Goal: Task Accomplishment & Management: Use online tool/utility

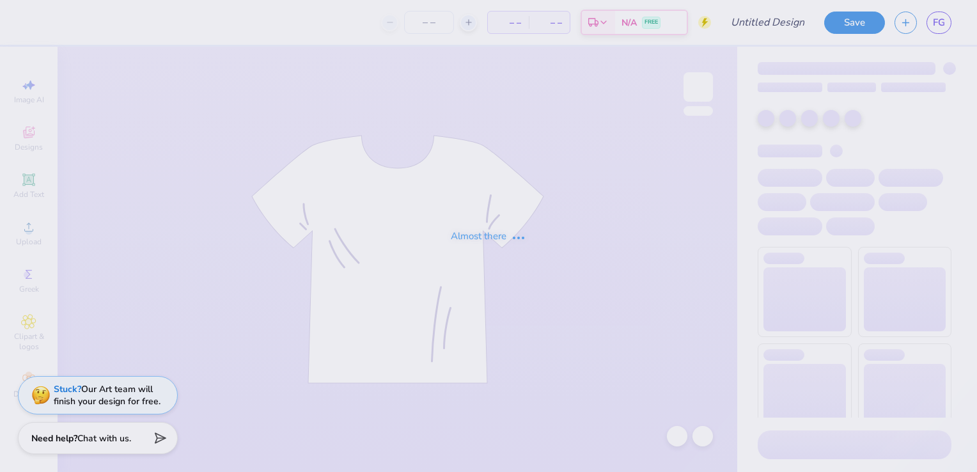
type input "Rush Design #5, Polo"
type input "12"
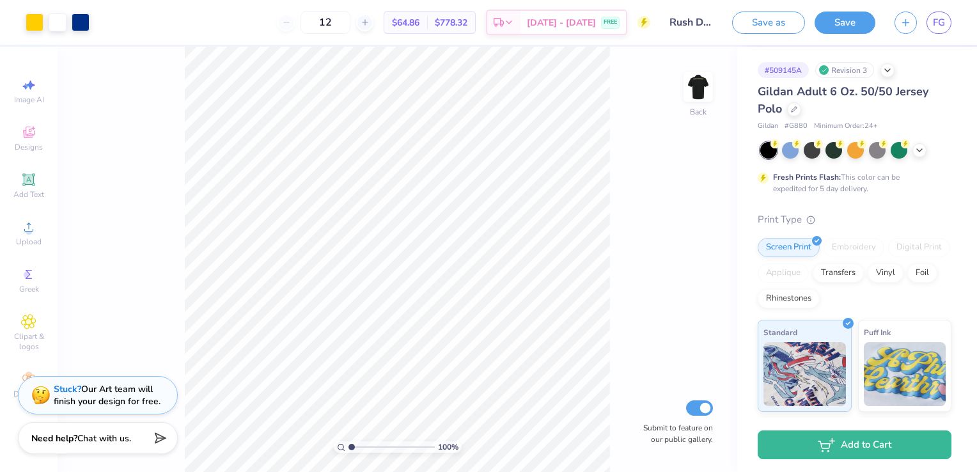
type input "1.01394233047462"
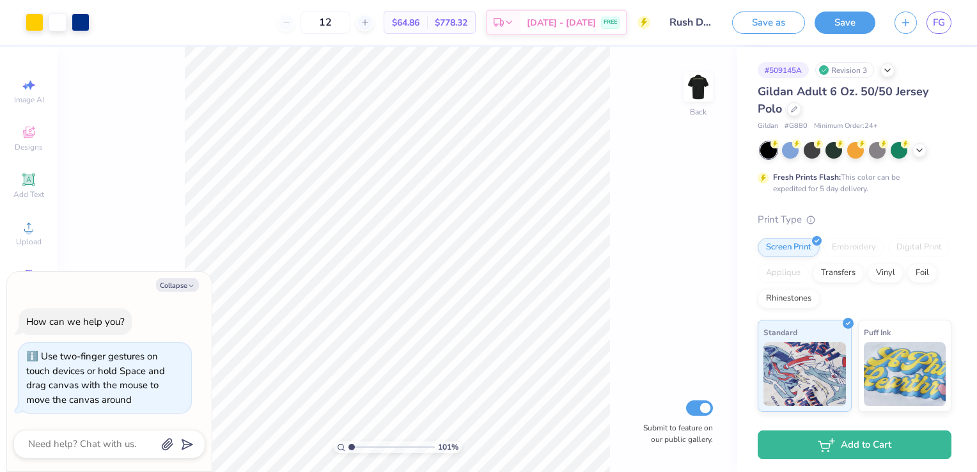
type textarea "x"
type input "1.01394233047462"
type textarea "x"
type input "1.01394233047462"
type textarea "x"
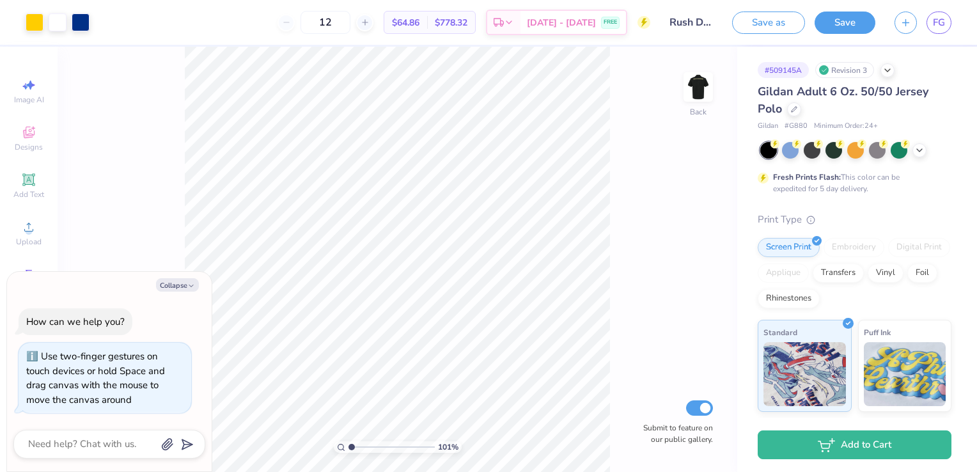
type input "1.01394233047462"
type textarea "x"
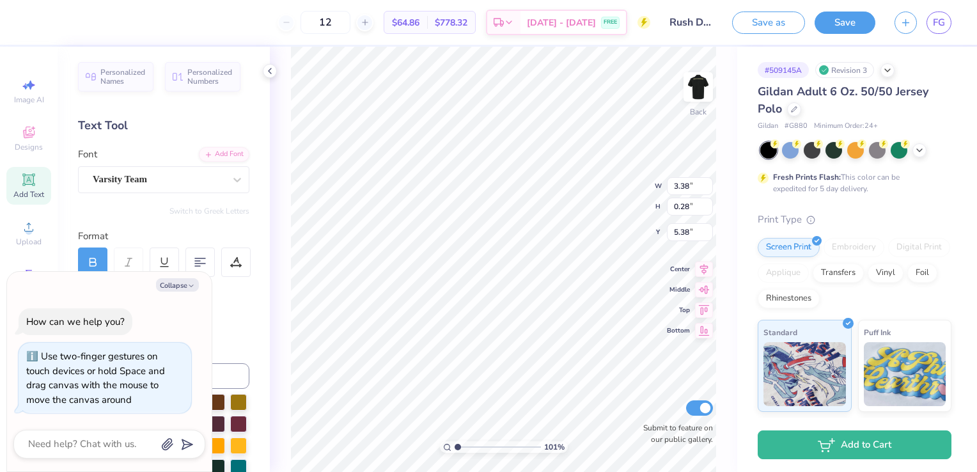
type input "1.01394233047462"
type textarea "x"
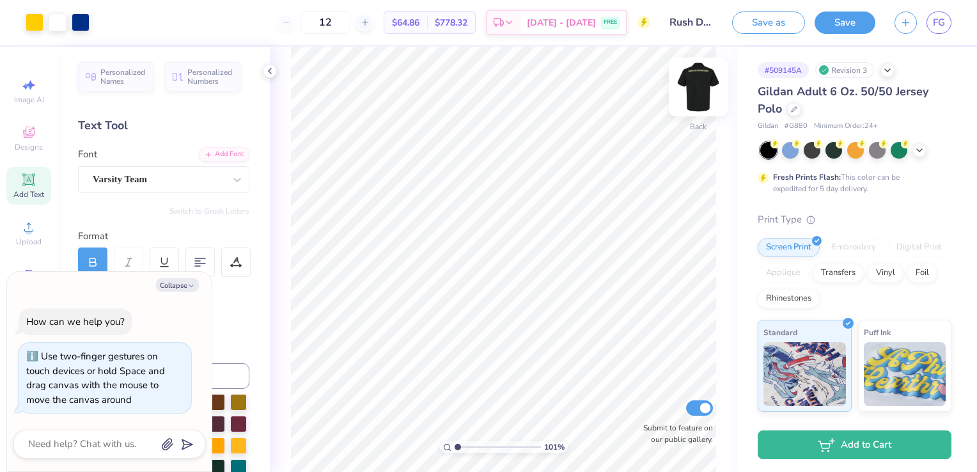
click at [687, 79] on img at bounding box center [698, 86] width 51 height 51
type input "1.01394233047462"
type textarea "x"
type input "1.01394233047462"
type textarea "x"
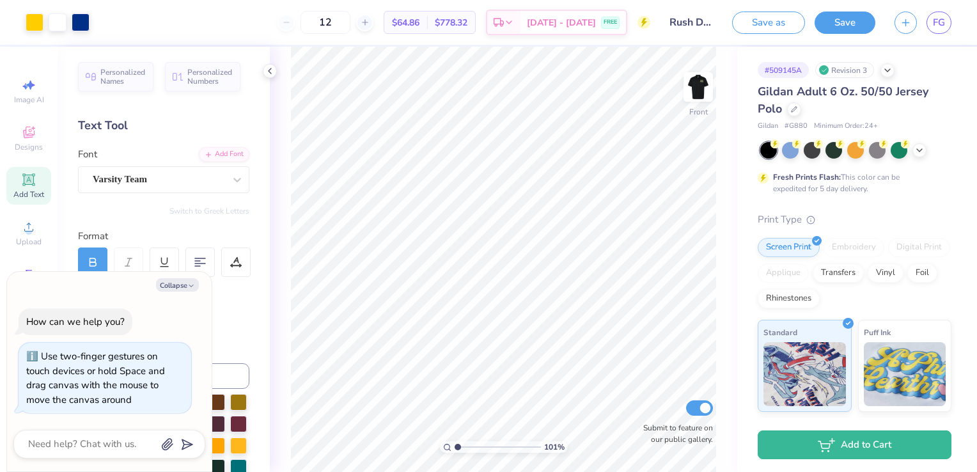
type input "1.01394233047462"
type textarea "x"
click at [692, 82] on img at bounding box center [698, 86] width 51 height 51
type input "1.01394233047462"
type textarea "x"
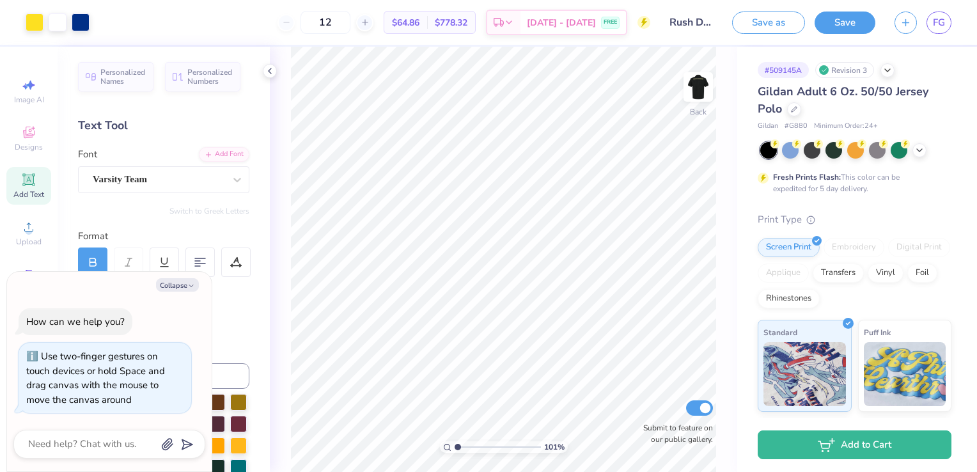
type input "1.01394233047462"
type textarea "x"
type input "1.01394233047462"
type textarea "x"
type input "1.01394233047462"
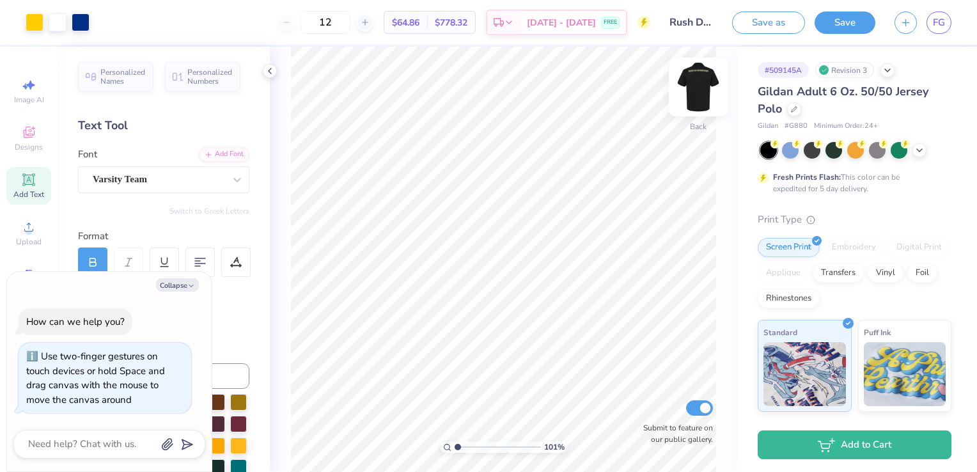
type textarea "x"
type input "1.01394233047462"
type textarea "x"
type input "1.01394233047462"
type textarea "x"
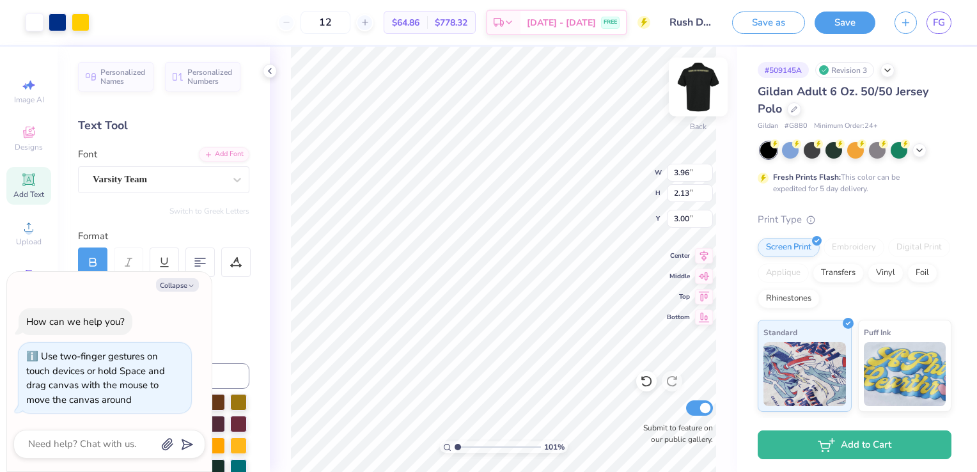
type input "1.01394233047462"
type textarea "x"
type input "1.01394233047462"
type textarea "x"
type input "1.01394233047462"
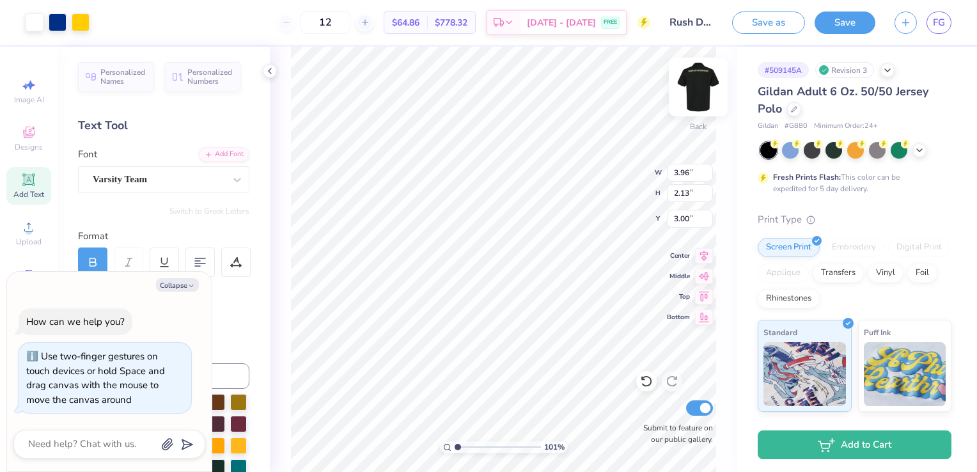
type textarea "x"
type input "1.01394233047462"
type textarea "x"
type input "1.01394233047462"
type textarea "x"
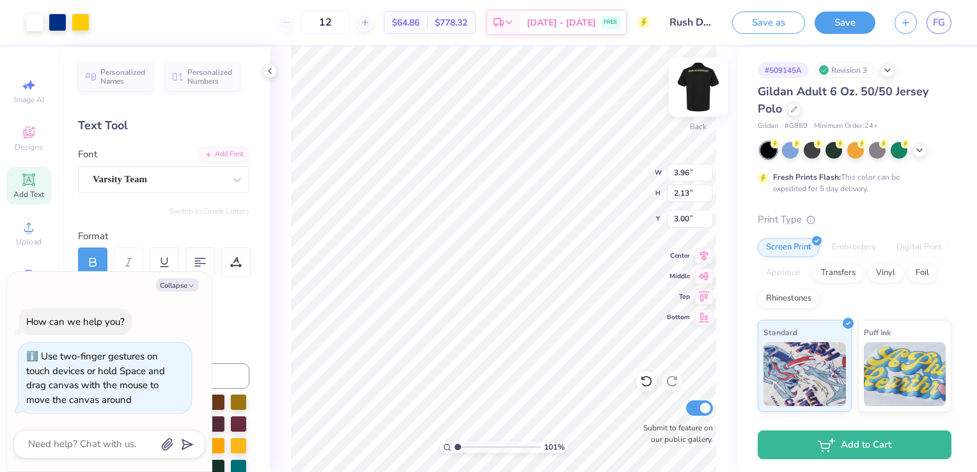
click at [703, 95] on img at bounding box center [698, 86] width 51 height 51
type input "1.01394233047462"
type textarea "x"
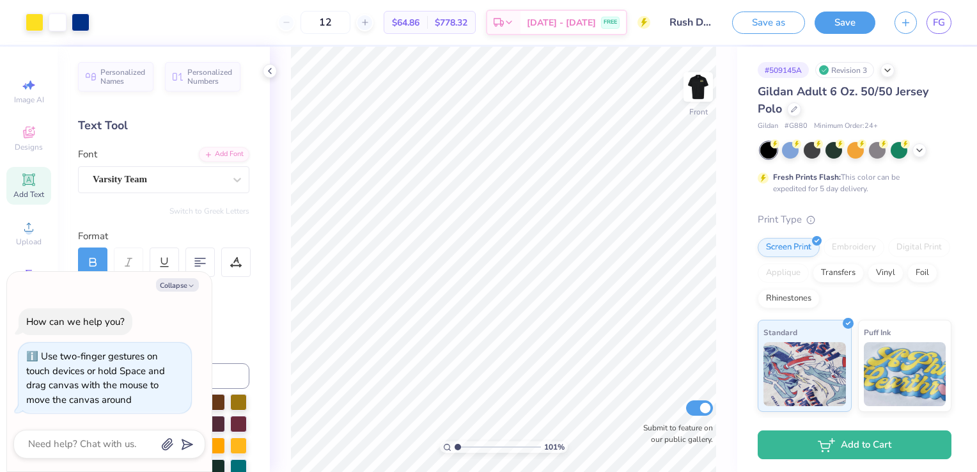
type input "1.01394233047462"
type textarea "x"
type input "1.01394233047462"
type textarea "x"
type input "1.01394233047462"
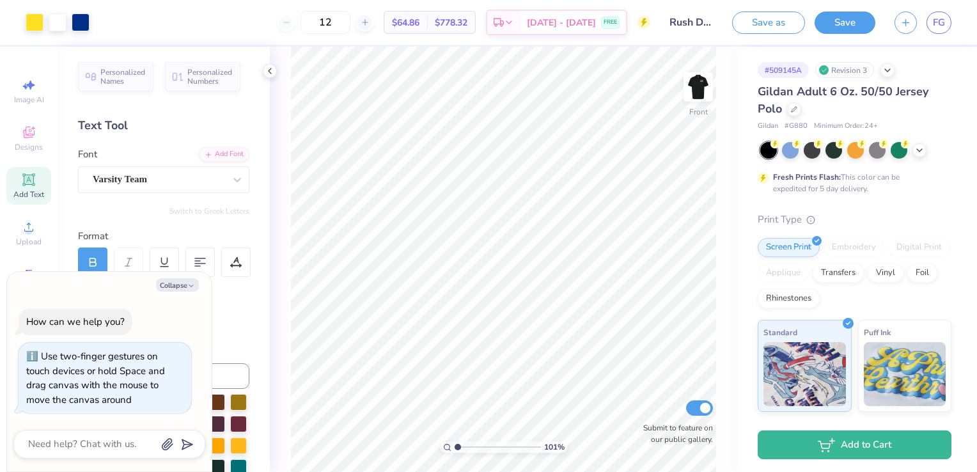
type textarea "x"
type input "1.01394233047462"
type textarea "x"
click at [694, 96] on img at bounding box center [698, 86] width 51 height 51
type input "1.01394233047462"
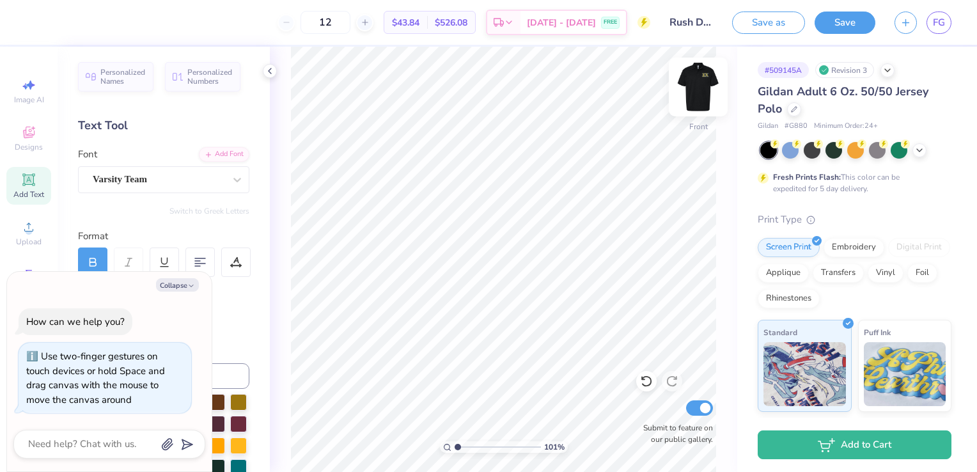
type textarea "x"
type input "1.01394233047462"
type textarea "x"
type input "1.01394233047462"
type textarea "x"
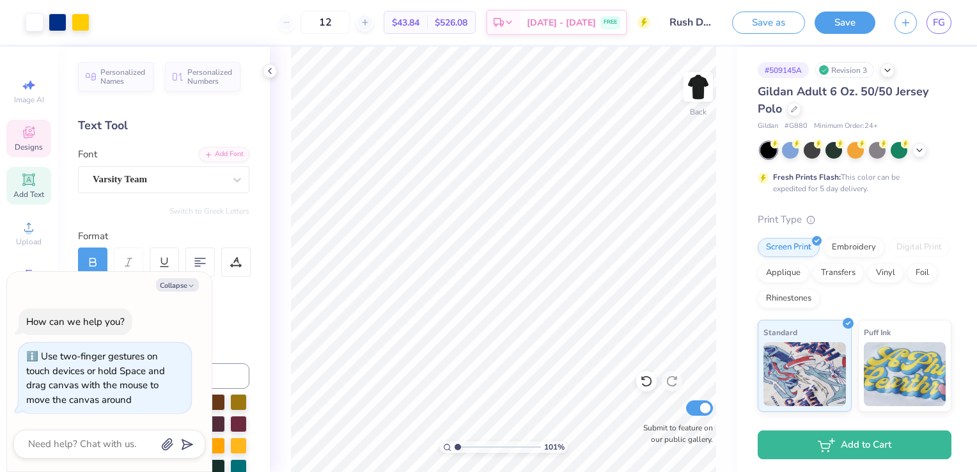
click at [33, 138] on icon at bounding box center [28, 132] width 15 height 15
type input "1.01394233047462"
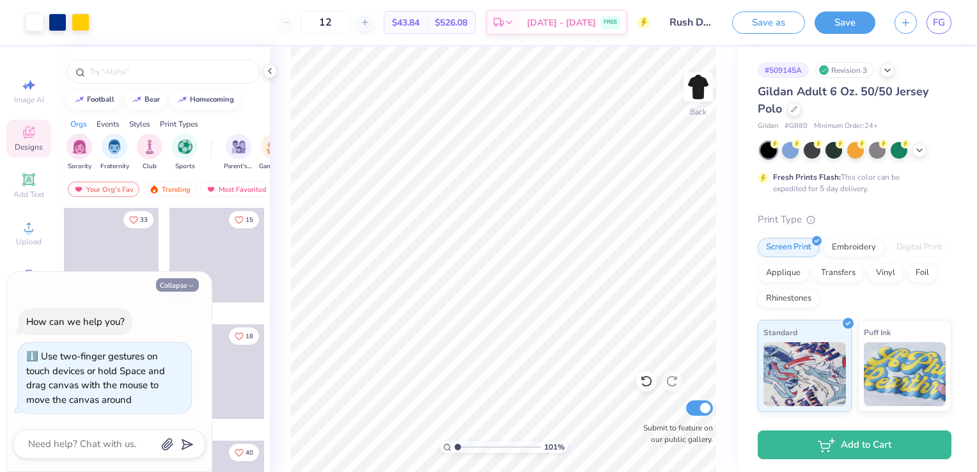
click at [183, 283] on button "Collapse" at bounding box center [177, 284] width 43 height 13
type textarea "x"
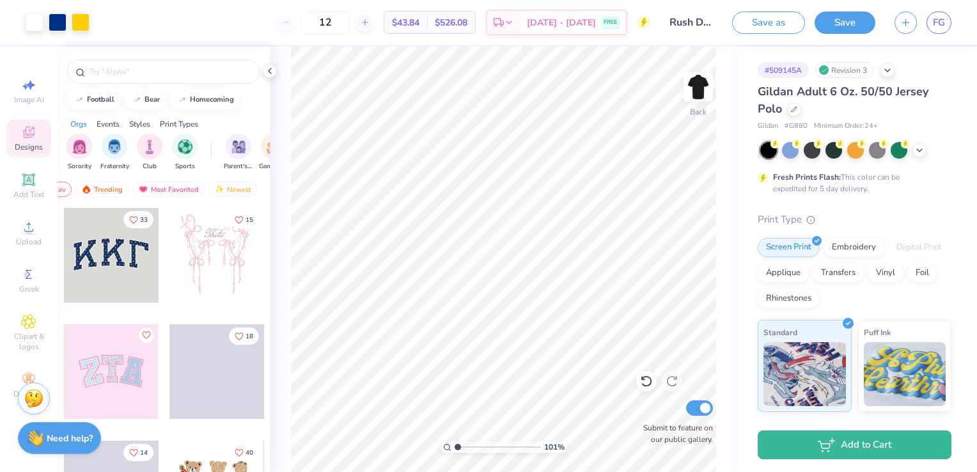
scroll to position [0, 73]
drag, startPoint x: 125, startPoint y: 188, endPoint x: 235, endPoint y: 178, distance: 111.1
click at [235, 178] on div "Your Org's Fav Trending Most Favorited Newest" at bounding box center [164, 192] width 212 height 29
click at [235, 191] on div "Newest" at bounding box center [227, 189] width 49 height 15
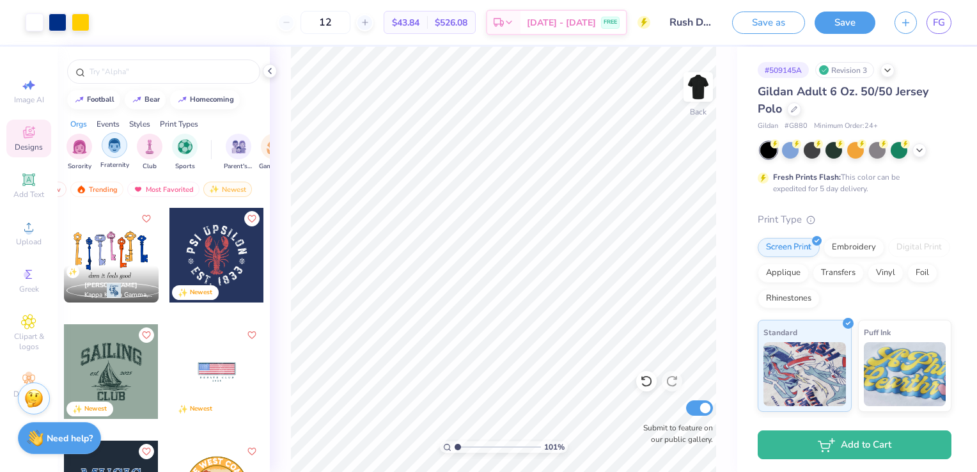
click at [113, 149] on img "filter for Fraternity" at bounding box center [114, 145] width 14 height 15
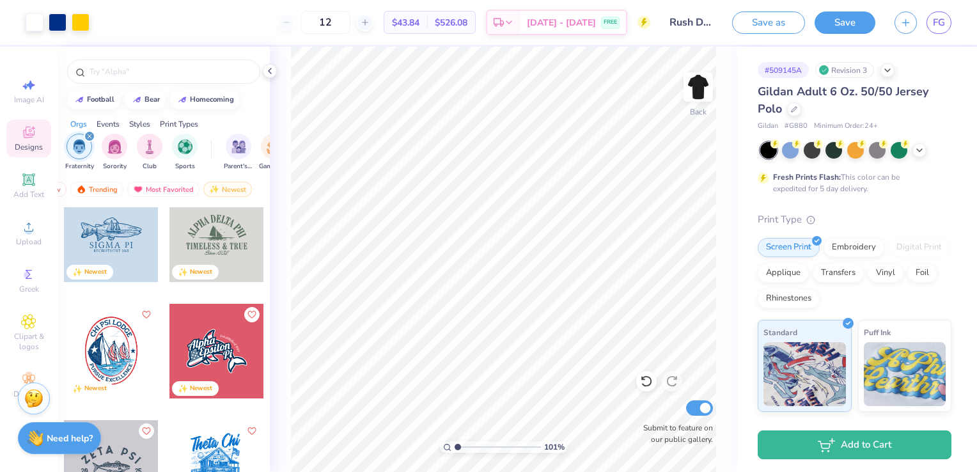
scroll to position [361, 0]
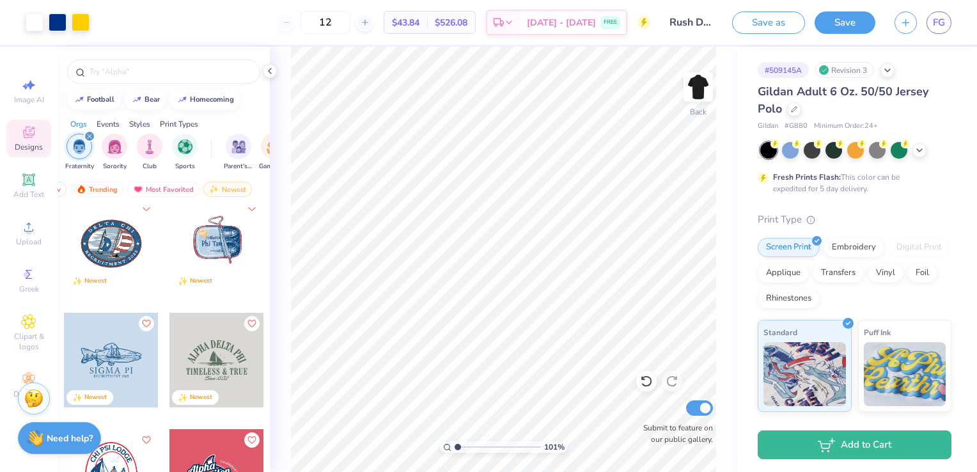
type input "1.01394233047462"
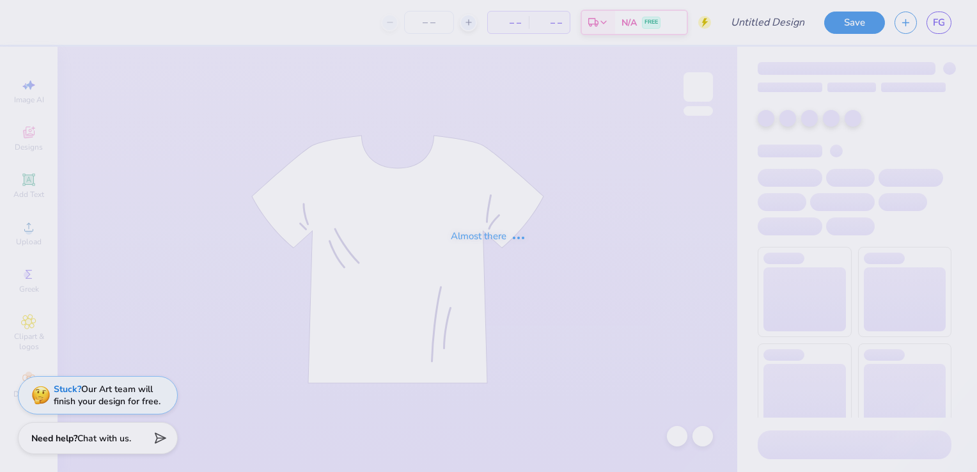
type input "Rush Design #3, Fight Club"
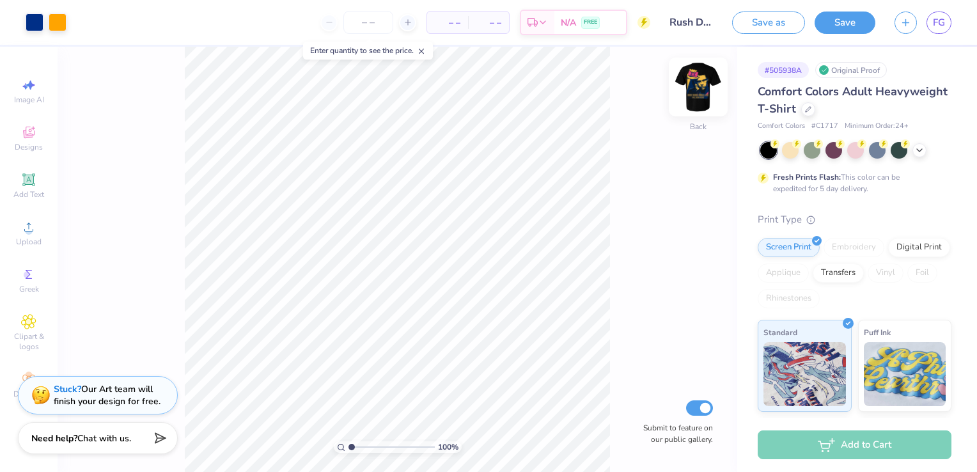
click at [697, 93] on img at bounding box center [698, 86] width 51 height 51
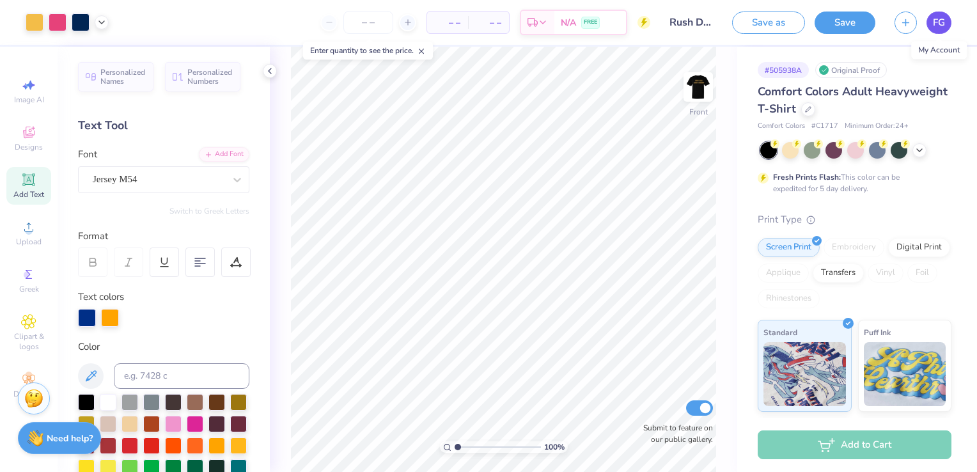
click at [943, 26] on span "FG" at bounding box center [939, 22] width 12 height 15
